Goal: Find specific page/section: Find specific page/section

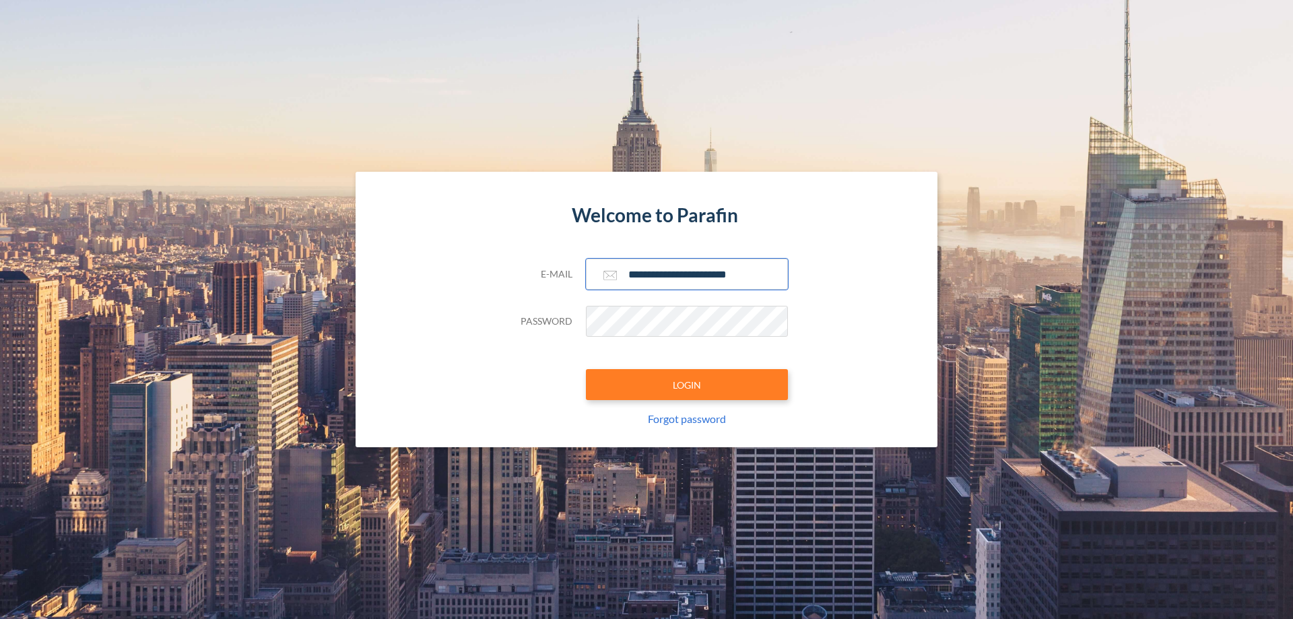
type input "**********"
click at [687, 384] on button "LOGIN" at bounding box center [687, 384] width 202 height 31
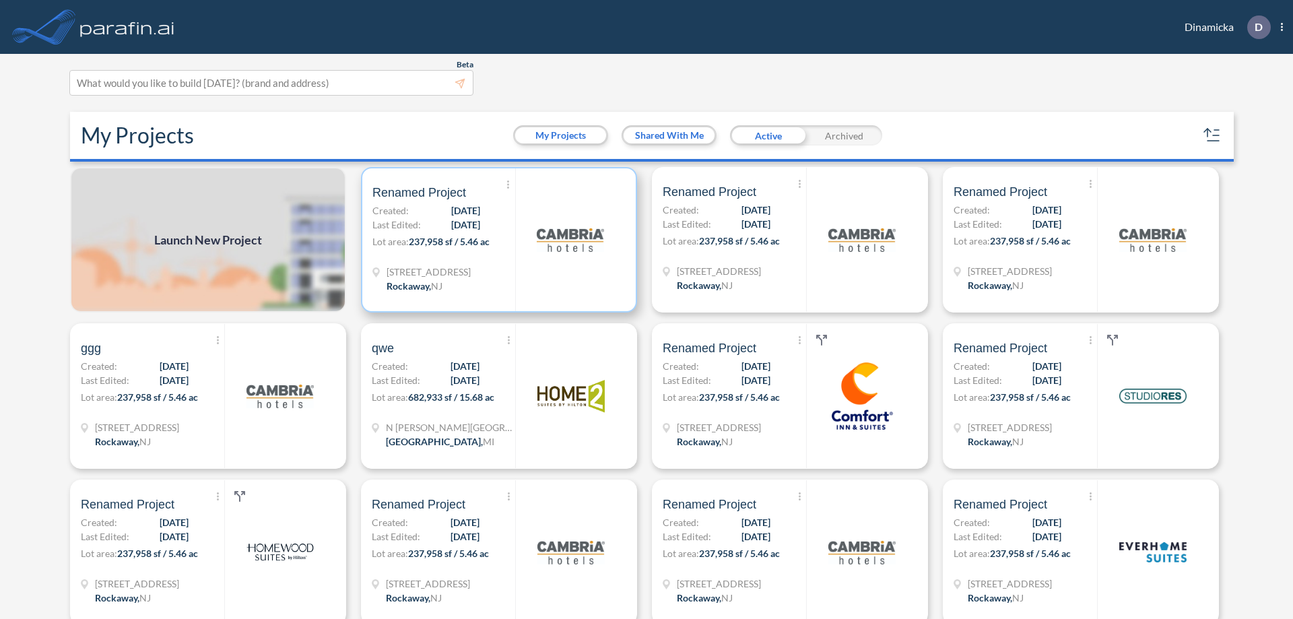
scroll to position [3, 0]
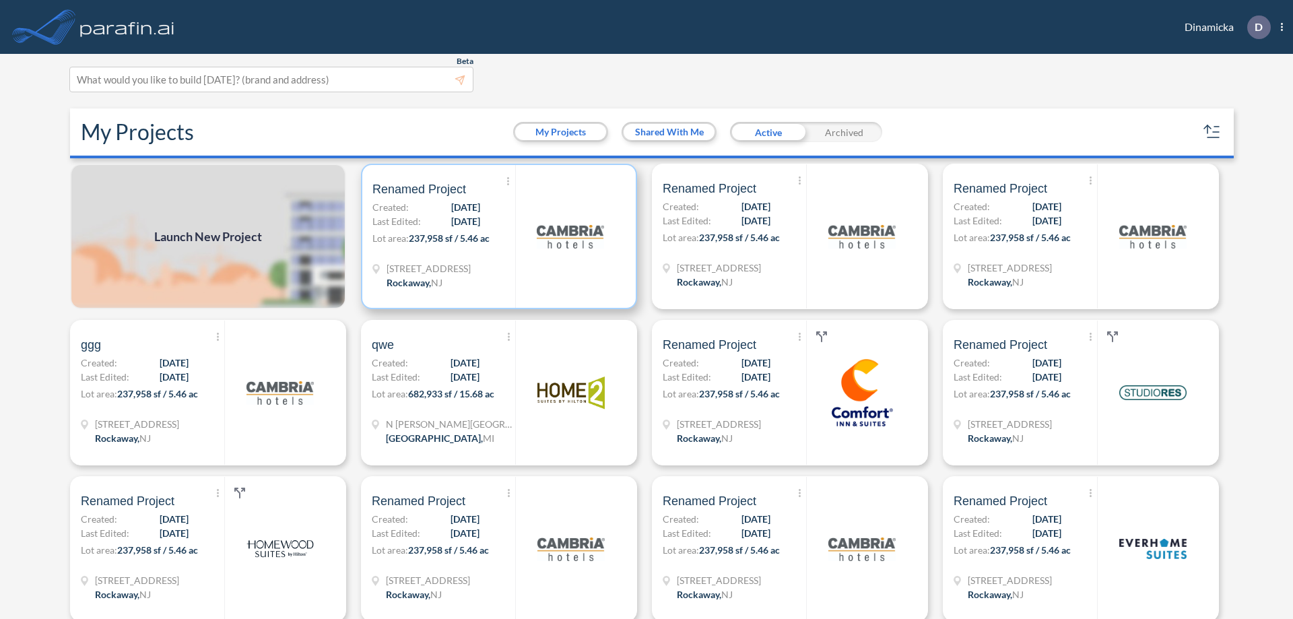
click at [496, 236] on p "Lot area: 237,958 sf / 5.46 ac" at bounding box center [443, 241] width 143 height 20
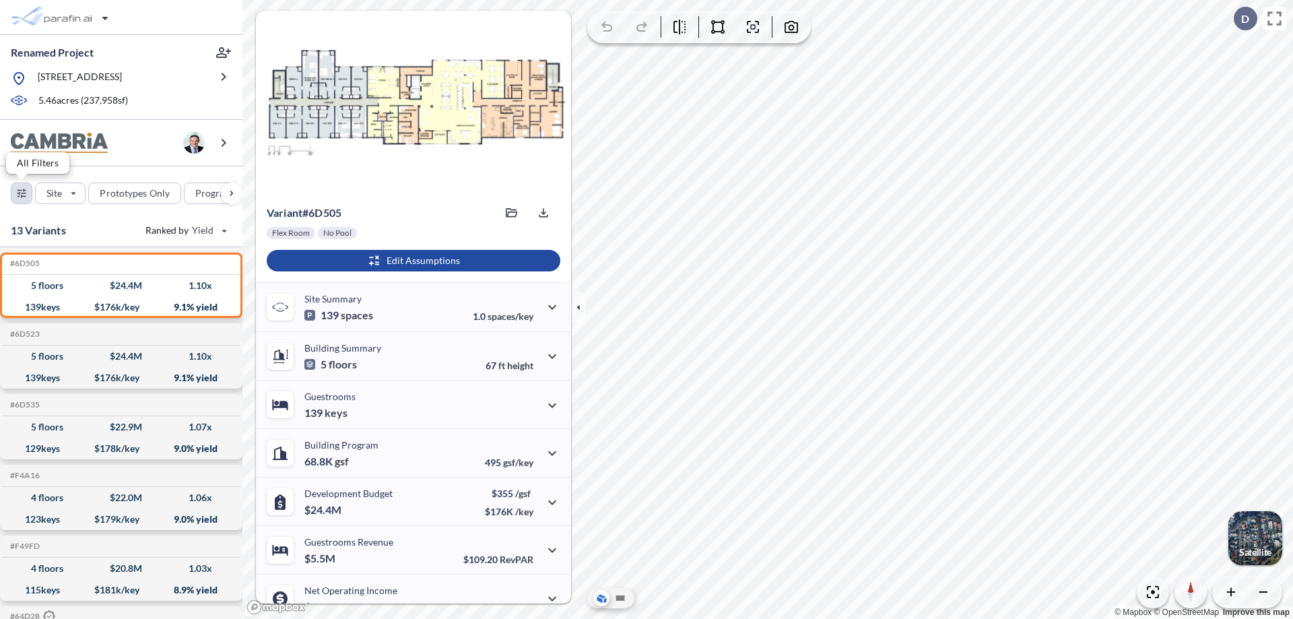
click at [22, 193] on div "button" at bounding box center [21, 193] width 20 height 20
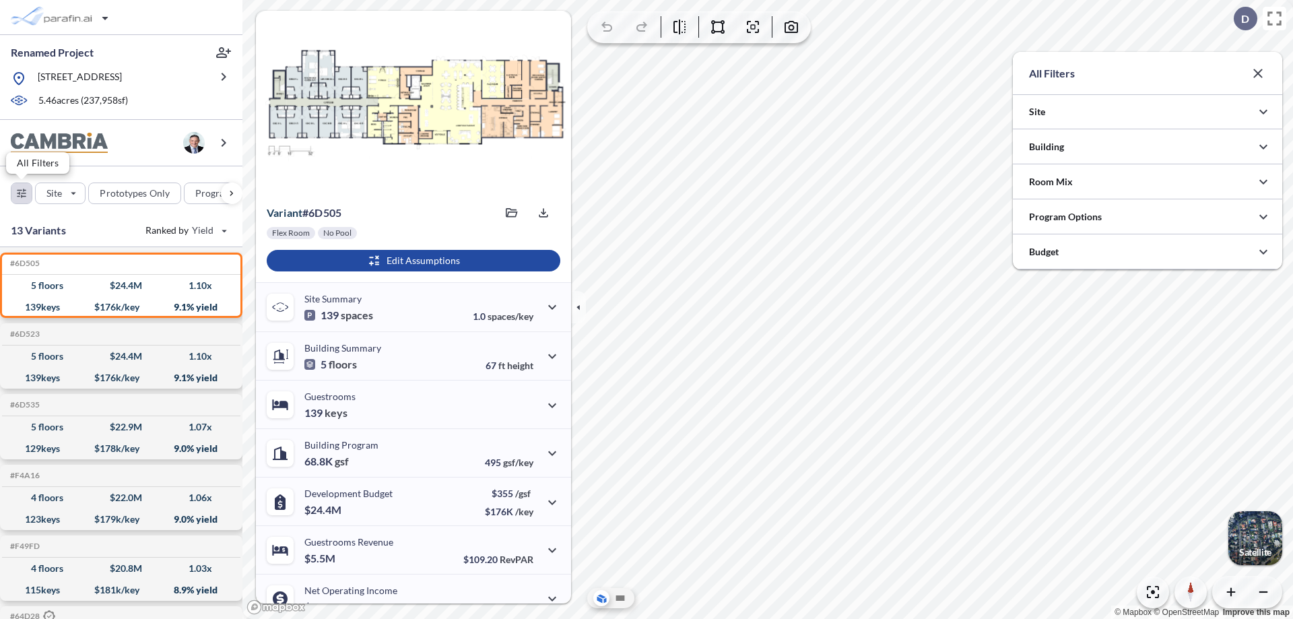
scroll to position [673314, 673045]
click at [1263, 147] on icon "button" at bounding box center [1263, 147] width 16 height 16
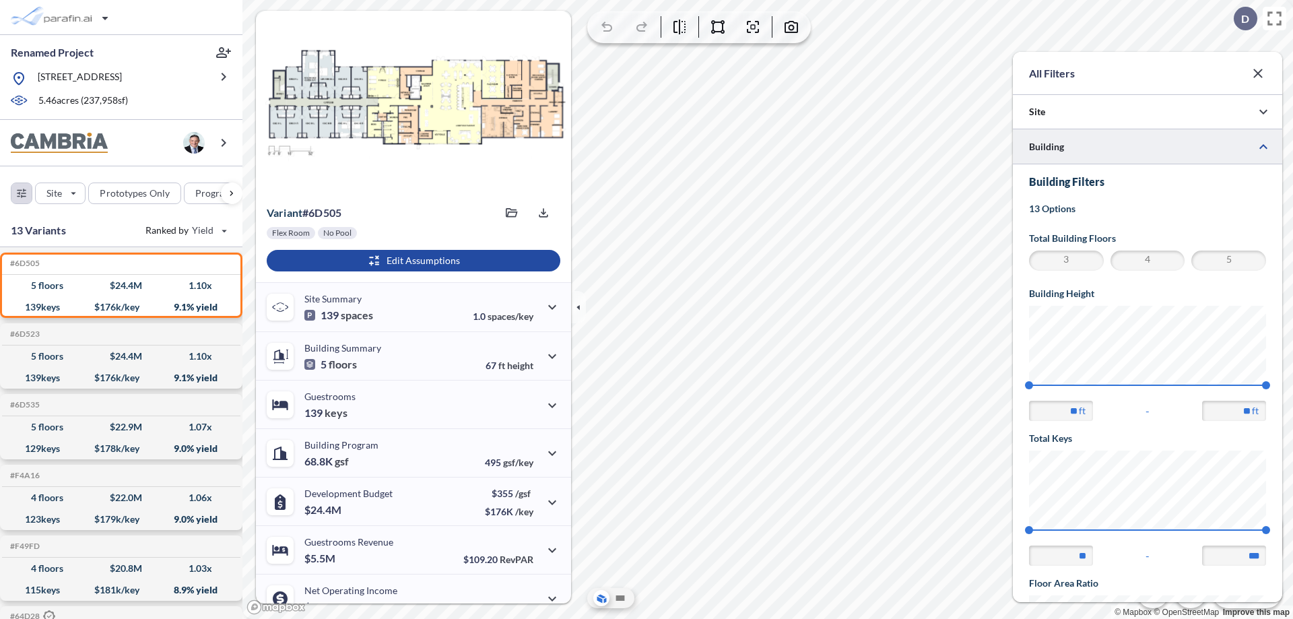
scroll to position [234, 0]
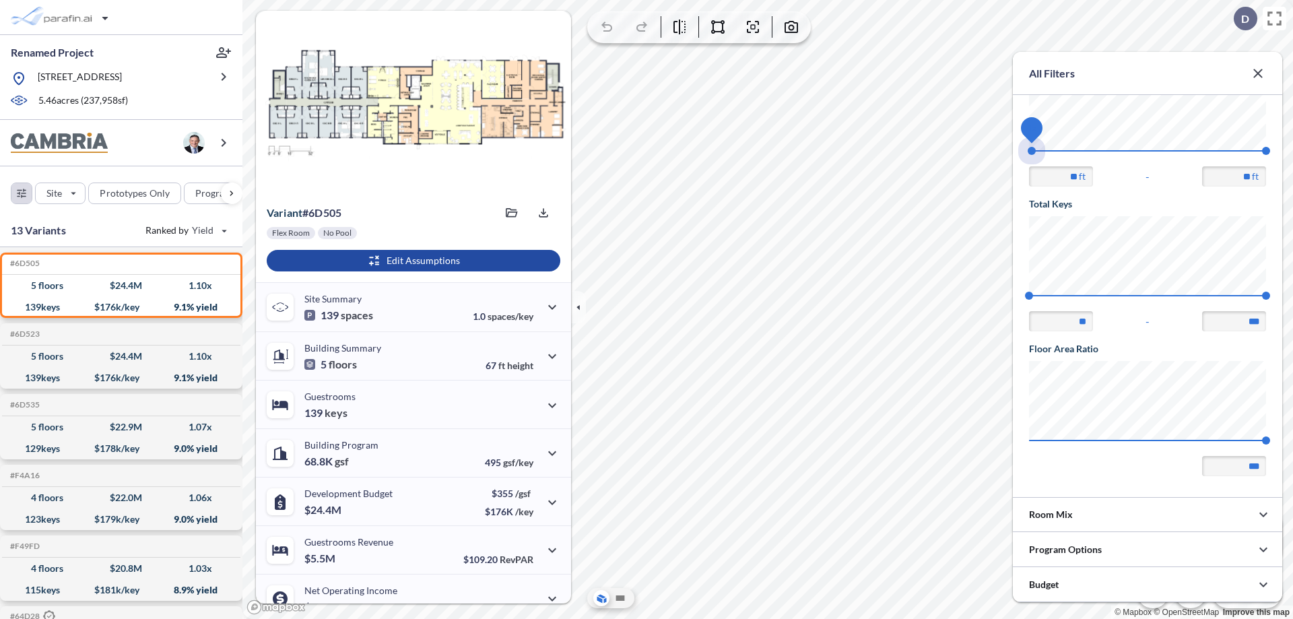
drag, startPoint x: 1029, startPoint y: 151, endPoint x: 1266, endPoint y: 151, distance: 237.0
click at [1266, 151] on span "45 67.56" at bounding box center [1147, 155] width 237 height 10
type input "**"
